Goal: Task Accomplishment & Management: Use online tool/utility

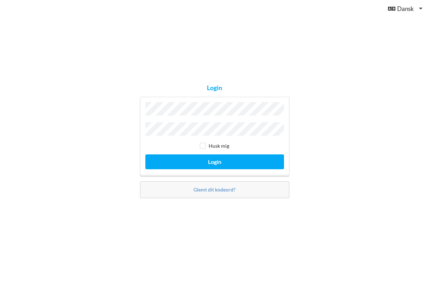
click at [214, 160] on button "Login" at bounding box center [214, 162] width 139 height 14
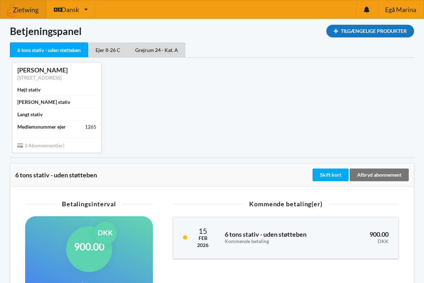
click at [356, 32] on div "Tilgængelige Produkter" at bounding box center [370, 31] width 88 height 13
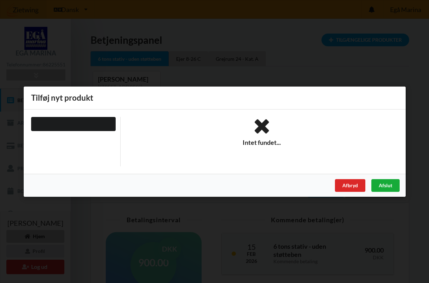
click at [390, 188] on div "Afslut" at bounding box center [385, 185] width 28 height 13
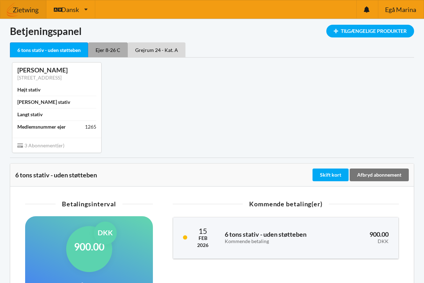
click at [107, 52] on div "Ejer 8-26 C" at bounding box center [108, 49] width 40 height 15
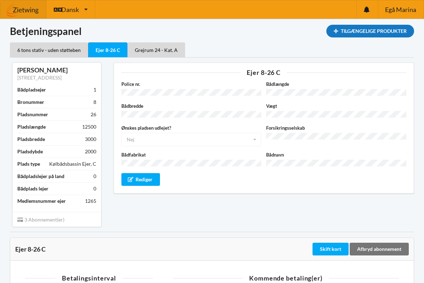
click at [332, 33] on icon at bounding box center [335, 31] width 6 height 4
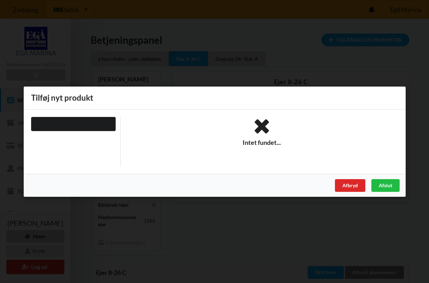
click at [70, 124] on div at bounding box center [73, 124] width 84 height 14
click at [358, 188] on div "Afbryd" at bounding box center [349, 185] width 30 height 13
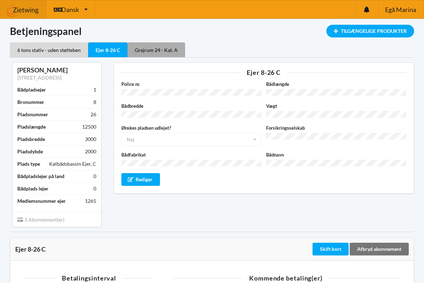
click at [150, 48] on div "Grejrum 24 - Kat. A" at bounding box center [156, 49] width 58 height 15
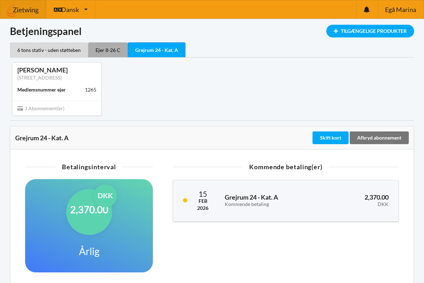
click at [102, 48] on div "Ejer 8-26 C" at bounding box center [108, 49] width 40 height 15
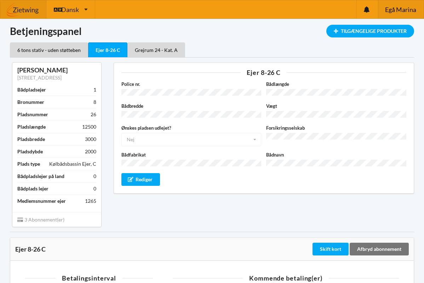
click at [395, 9] on span "Egå Marina" at bounding box center [400, 9] width 31 height 6
click at [352, 31] on div "Tilgængelige Produkter" at bounding box center [370, 31] width 88 height 13
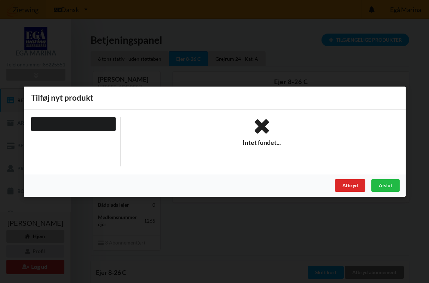
click at [62, 123] on div at bounding box center [73, 124] width 84 height 14
click at [63, 124] on div at bounding box center [73, 124] width 84 height 14
click at [383, 186] on div "Afslut" at bounding box center [385, 185] width 28 height 13
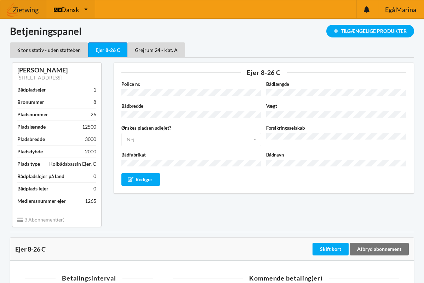
click at [84, 9] on icon at bounding box center [86, 9] width 4 height 5
click at [365, 10] on icon at bounding box center [366, 9] width 6 height 6
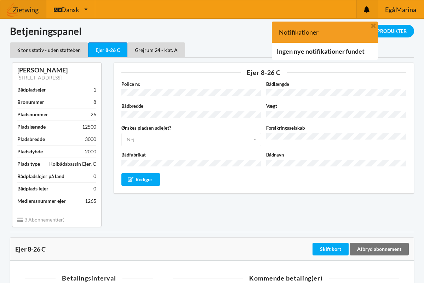
click at [365, 10] on icon at bounding box center [366, 9] width 6 height 6
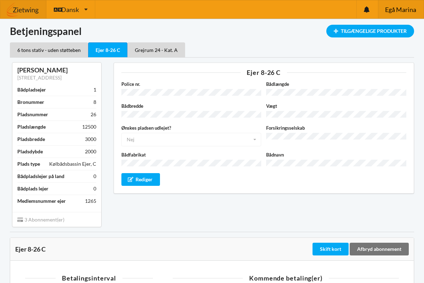
click at [400, 10] on span "Egå Marina" at bounding box center [400, 9] width 31 height 6
click at [356, 33] on div "Tilgængelige Produkter" at bounding box center [370, 31] width 88 height 13
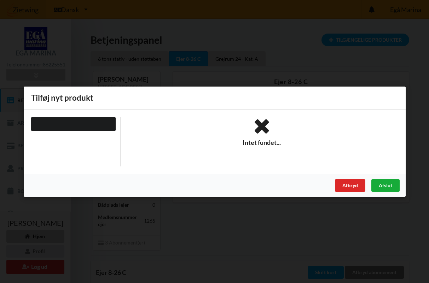
click at [388, 188] on div "Afslut" at bounding box center [385, 185] width 28 height 13
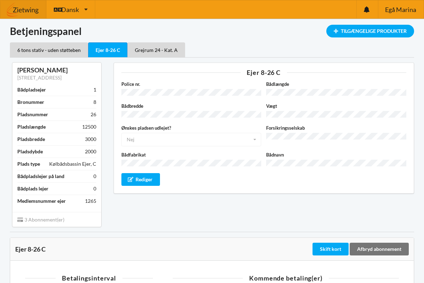
click at [34, 162] on div "Plads type" at bounding box center [28, 164] width 23 height 7
click at [36, 54] on div "6 tons stativ - uden støtteben" at bounding box center [49, 49] width 78 height 15
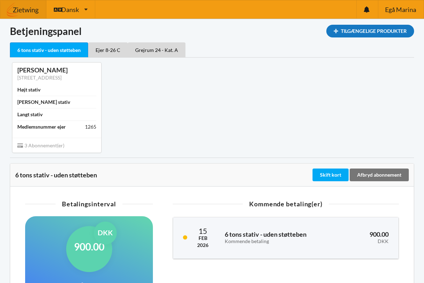
click at [362, 30] on div "Tilgængelige Produkter" at bounding box center [370, 31] width 88 height 13
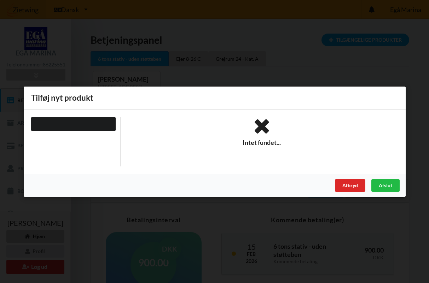
click at [60, 126] on div at bounding box center [73, 124] width 84 height 14
click at [257, 129] on icon at bounding box center [261, 126] width 273 height 19
click at [79, 127] on div at bounding box center [73, 124] width 84 height 14
click at [348, 187] on div "Afbryd" at bounding box center [349, 185] width 30 height 13
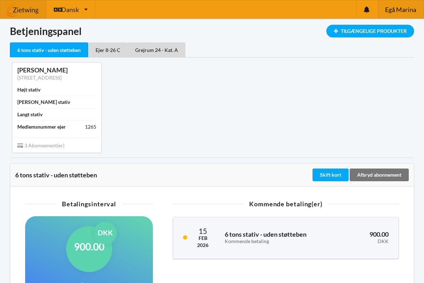
click at [399, 11] on span "Egå Marina" at bounding box center [400, 9] width 31 height 6
click at [374, 30] on div "Tilgængelige Produkter" at bounding box center [370, 31] width 88 height 13
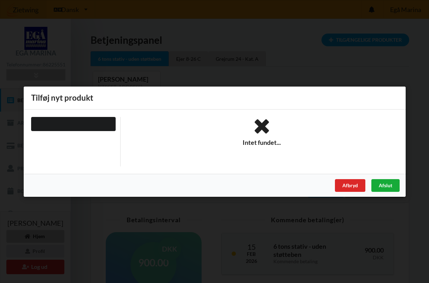
click at [387, 189] on div "Afslut" at bounding box center [385, 185] width 28 height 13
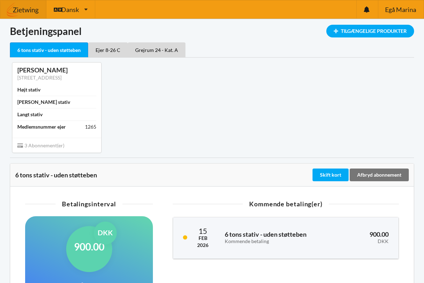
scroll to position [11, 0]
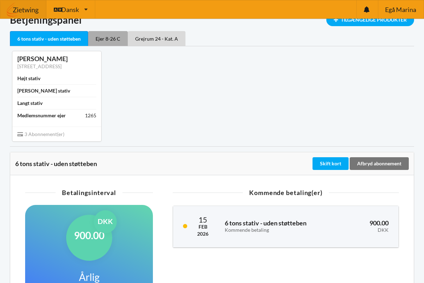
click at [116, 42] on div "Ejer 8-26 C" at bounding box center [108, 38] width 40 height 15
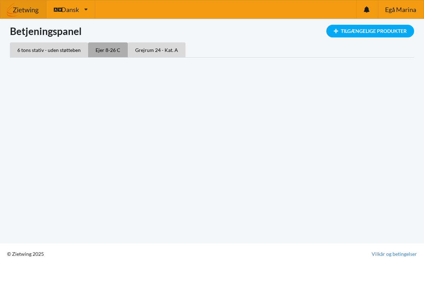
scroll to position [0, 0]
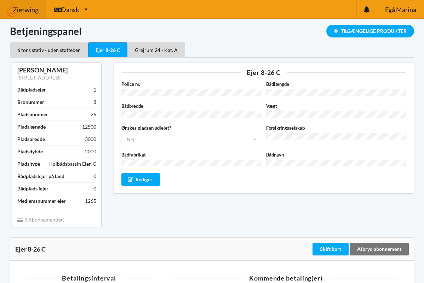
click at [109, 47] on div "Ejer 8-26 C" at bounding box center [107, 49] width 39 height 15
click at [364, 30] on div "Tilgængelige Produkter" at bounding box center [370, 31] width 88 height 13
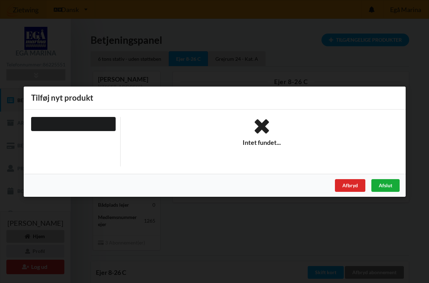
click at [386, 186] on div "Afslut" at bounding box center [385, 185] width 28 height 13
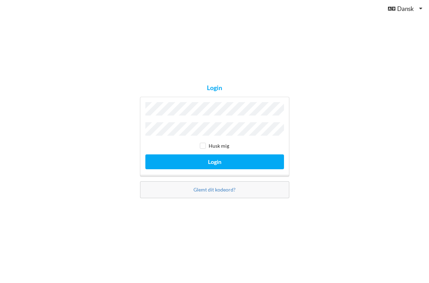
click at [214, 160] on button "Login" at bounding box center [214, 162] width 139 height 14
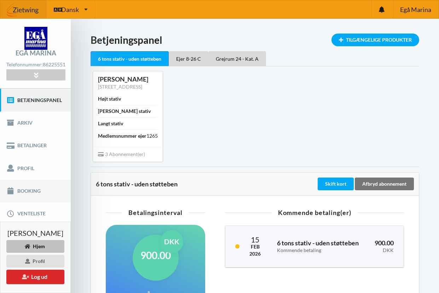
click at [20, 195] on link "Booking" at bounding box center [35, 191] width 71 height 23
